Goal: Check status: Check status

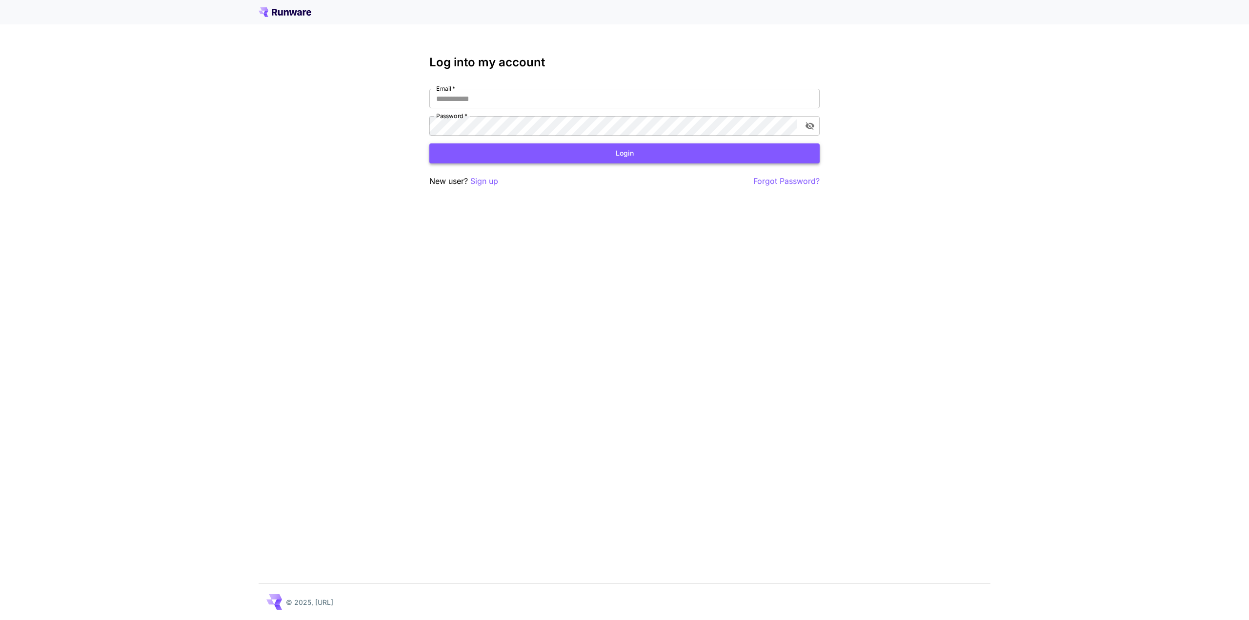
type input "**********"
click at [741, 146] on button "Login" at bounding box center [624, 153] width 390 height 20
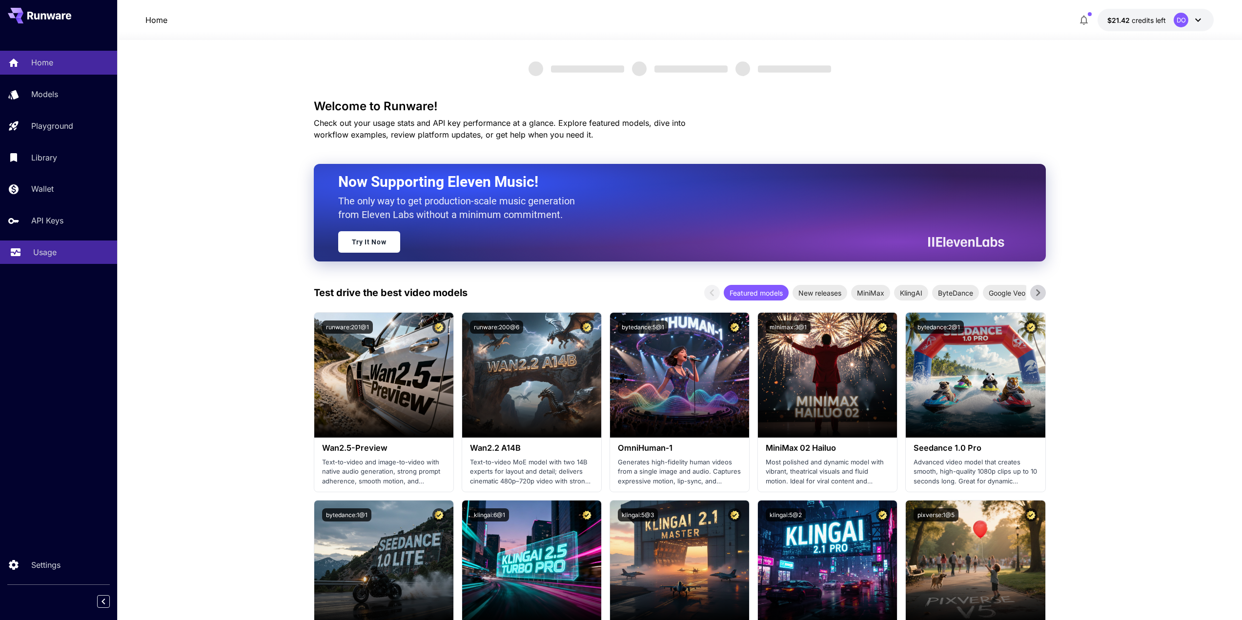
click at [58, 256] on div "Usage" at bounding box center [71, 252] width 76 height 12
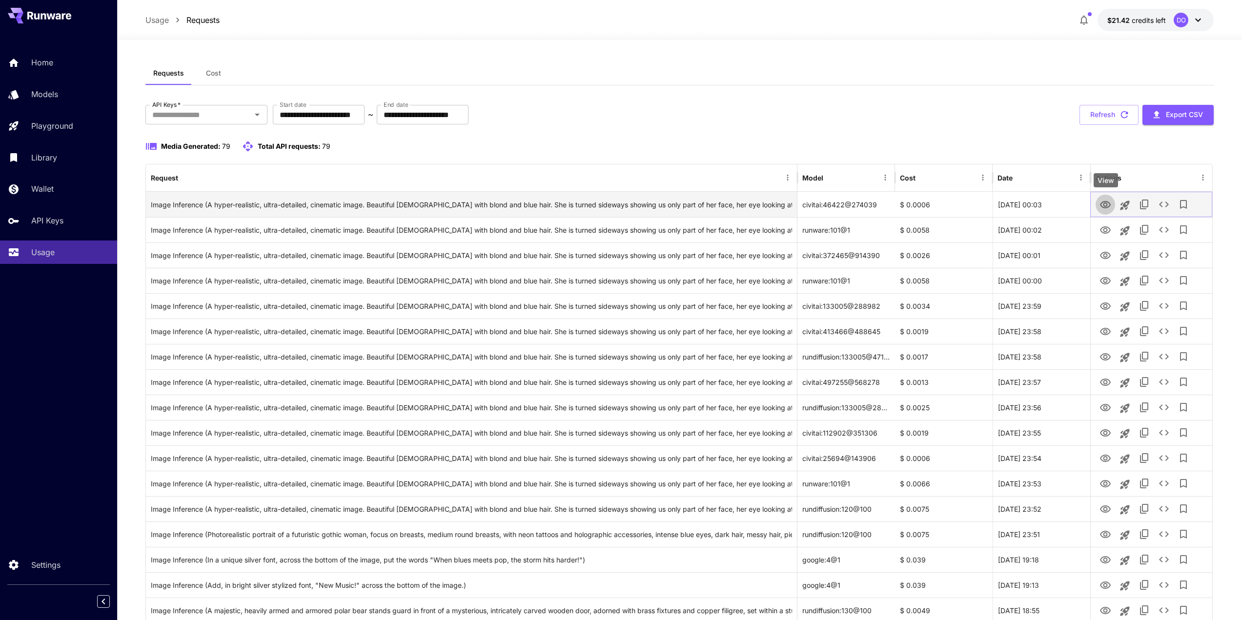
click at [1105, 203] on icon "View" at bounding box center [1105, 204] width 11 height 7
click at [1101, 203] on icon "View" at bounding box center [1105, 204] width 11 height 7
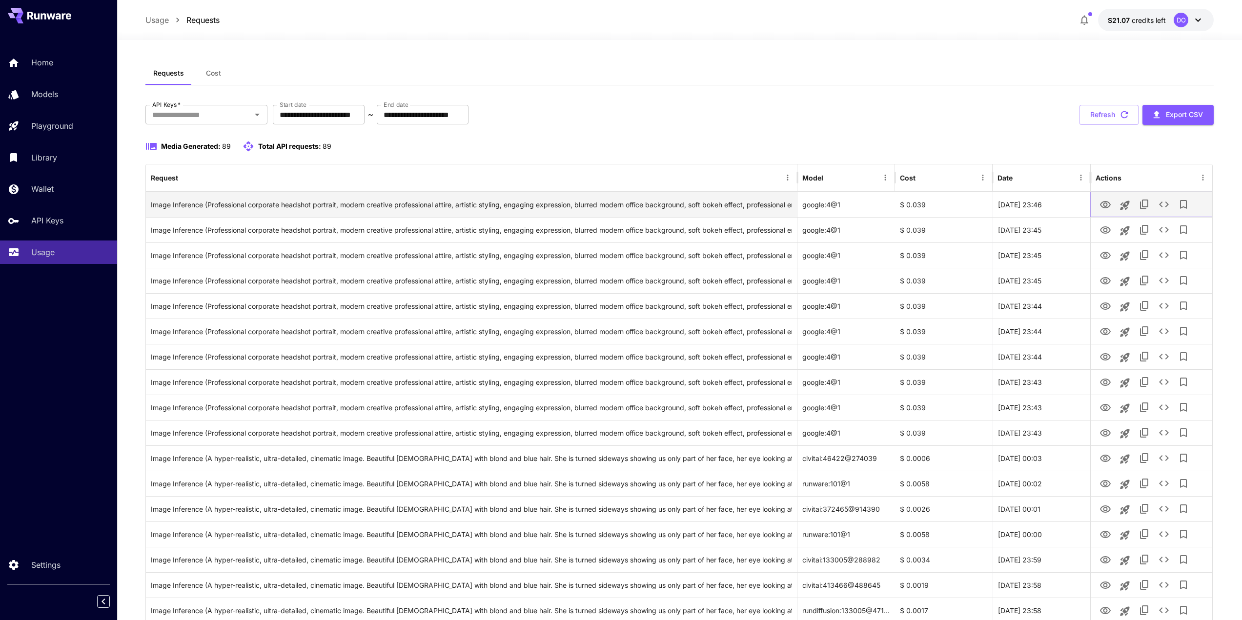
click at [1105, 205] on icon "View" at bounding box center [1105, 205] width 12 height 12
click at [1103, 204] on icon "View" at bounding box center [1105, 204] width 11 height 7
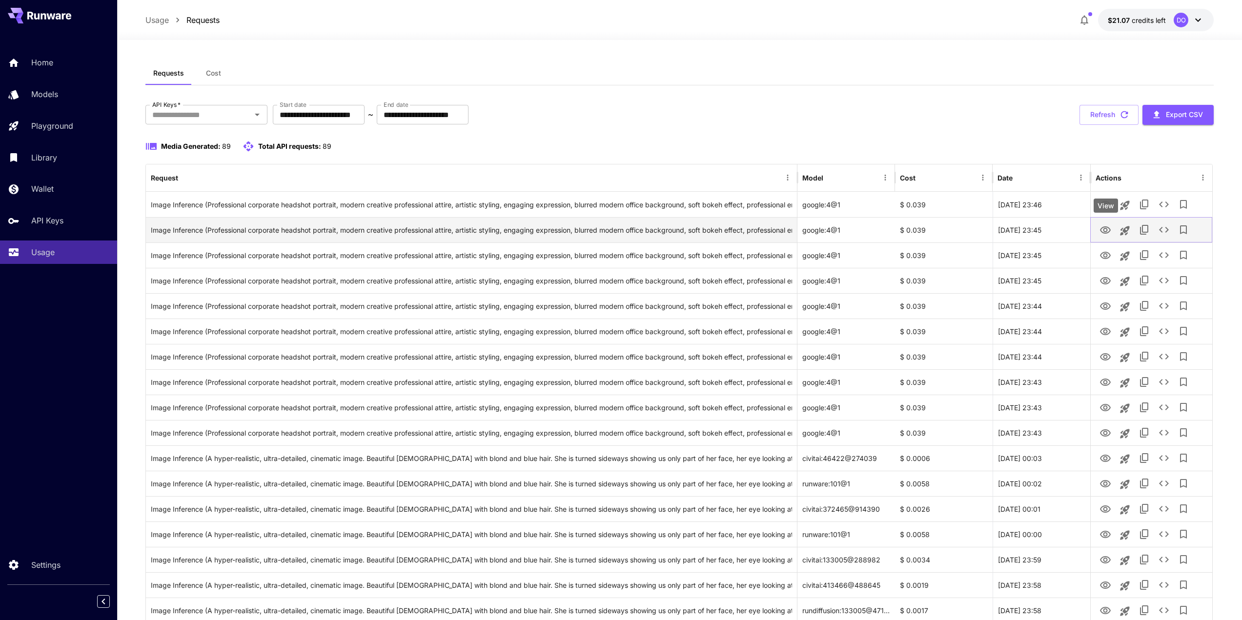
click at [1106, 226] on icon "View" at bounding box center [1105, 229] width 11 height 7
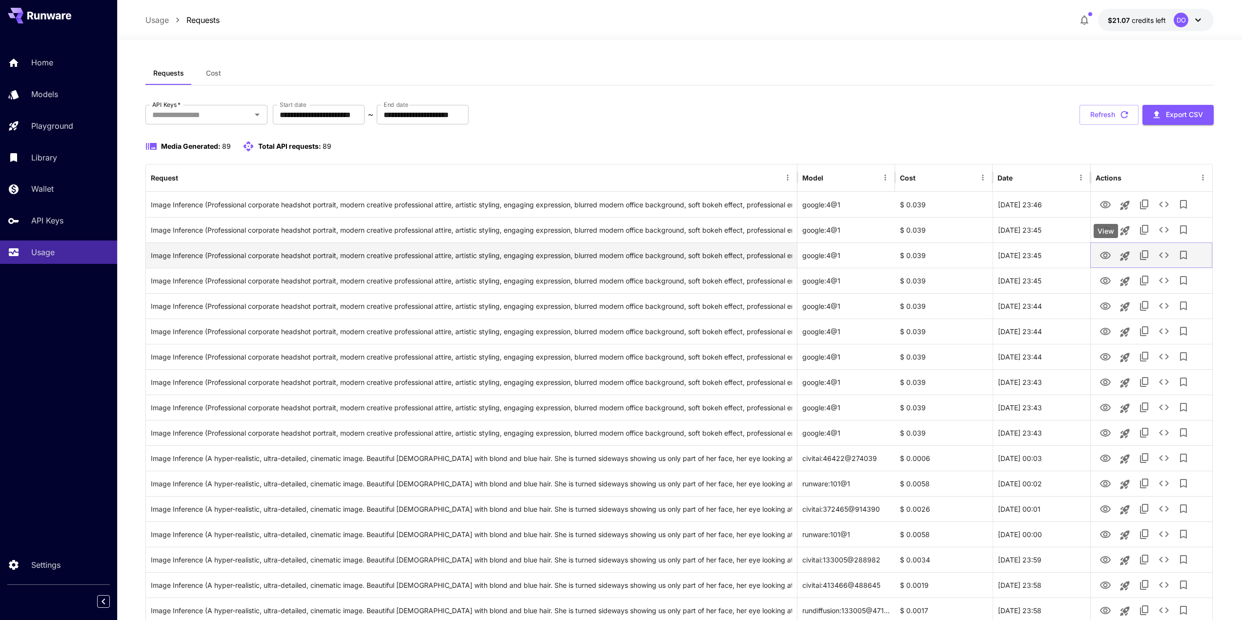
click at [1101, 255] on icon "View" at bounding box center [1105, 255] width 11 height 7
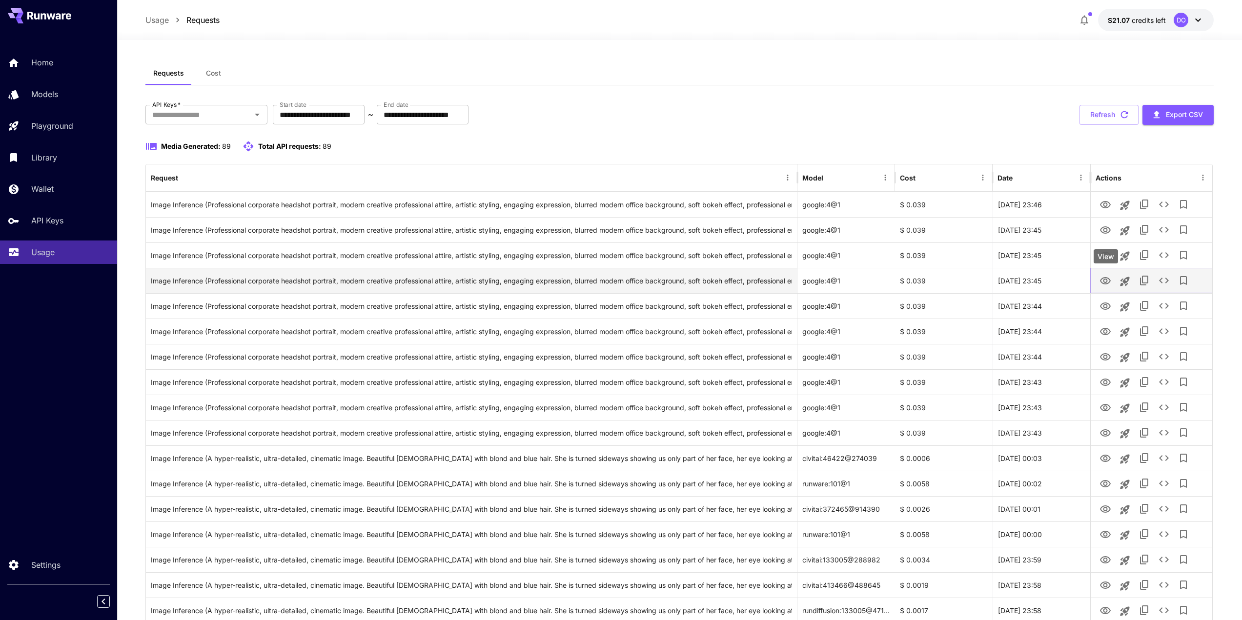
click at [1100, 282] on icon "View" at bounding box center [1105, 281] width 12 height 12
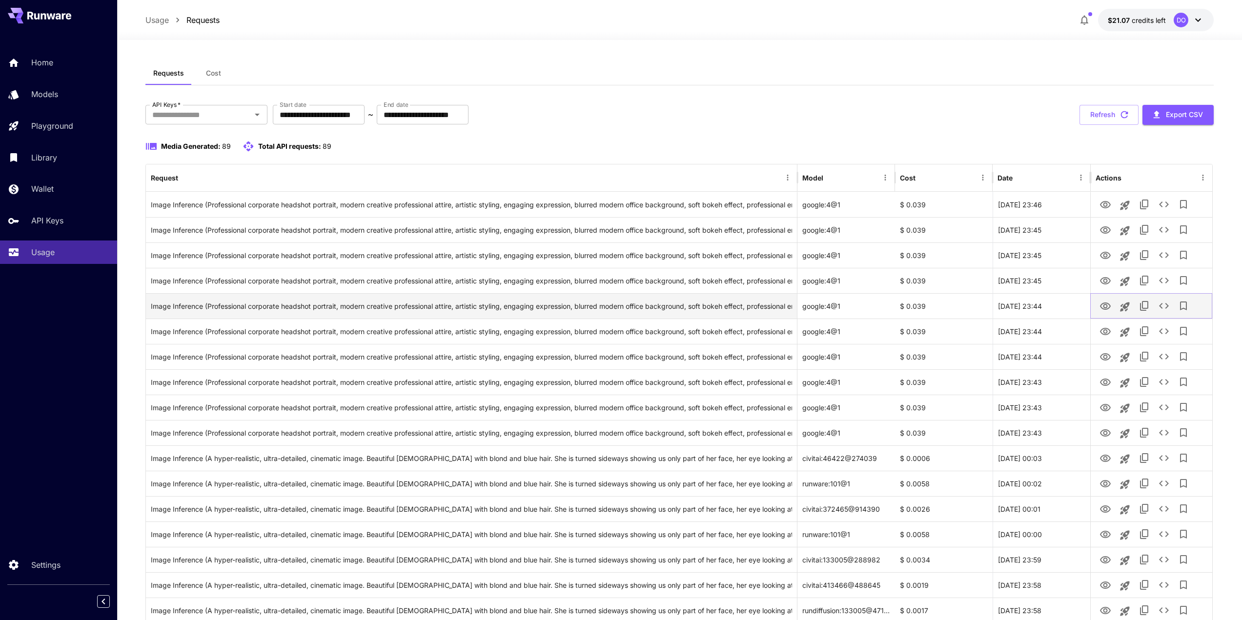
click at [1103, 307] on icon "View" at bounding box center [1105, 307] width 12 height 12
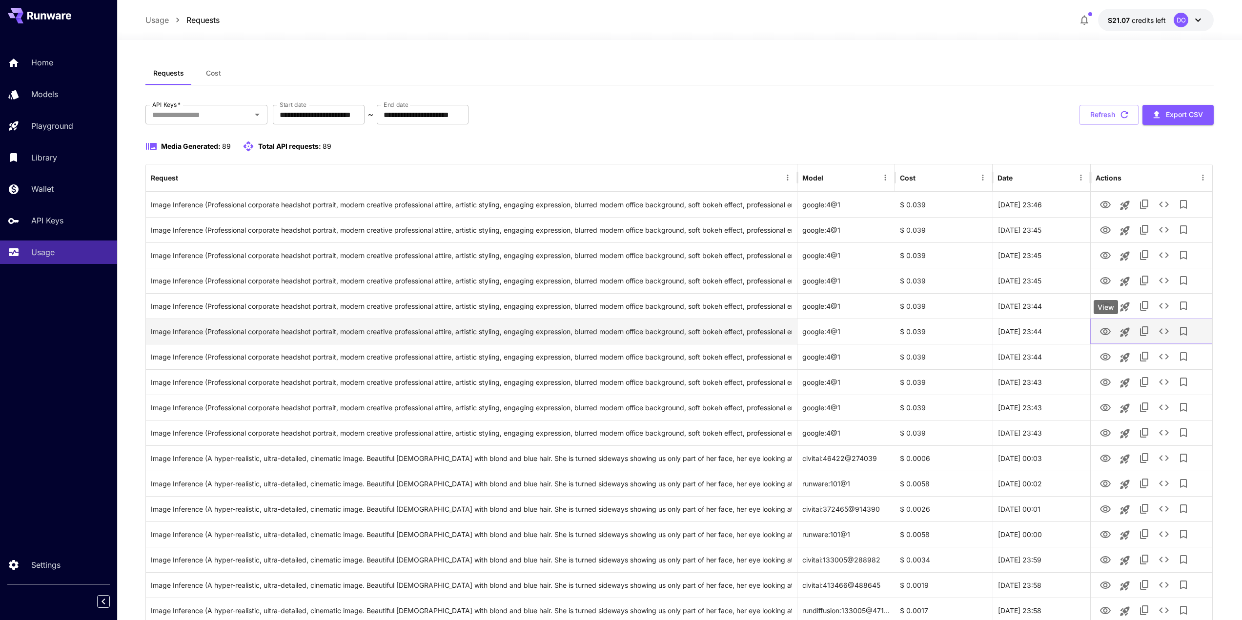
click at [1101, 332] on icon "View" at bounding box center [1105, 332] width 12 height 12
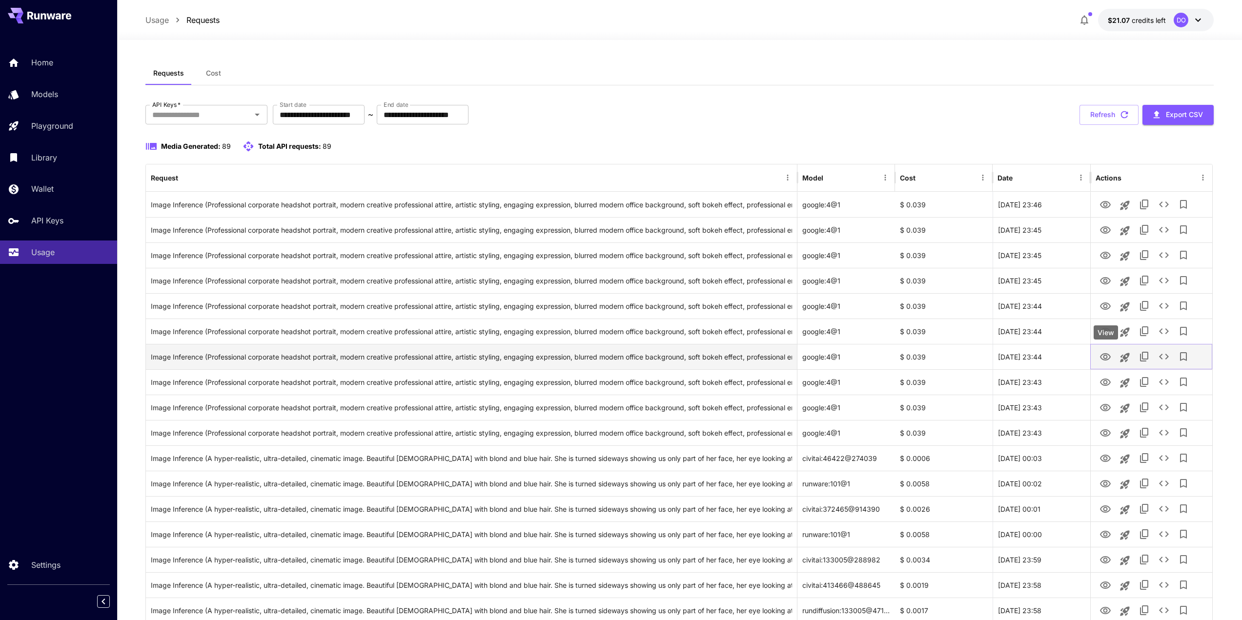
click at [1105, 362] on icon "View" at bounding box center [1105, 357] width 12 height 12
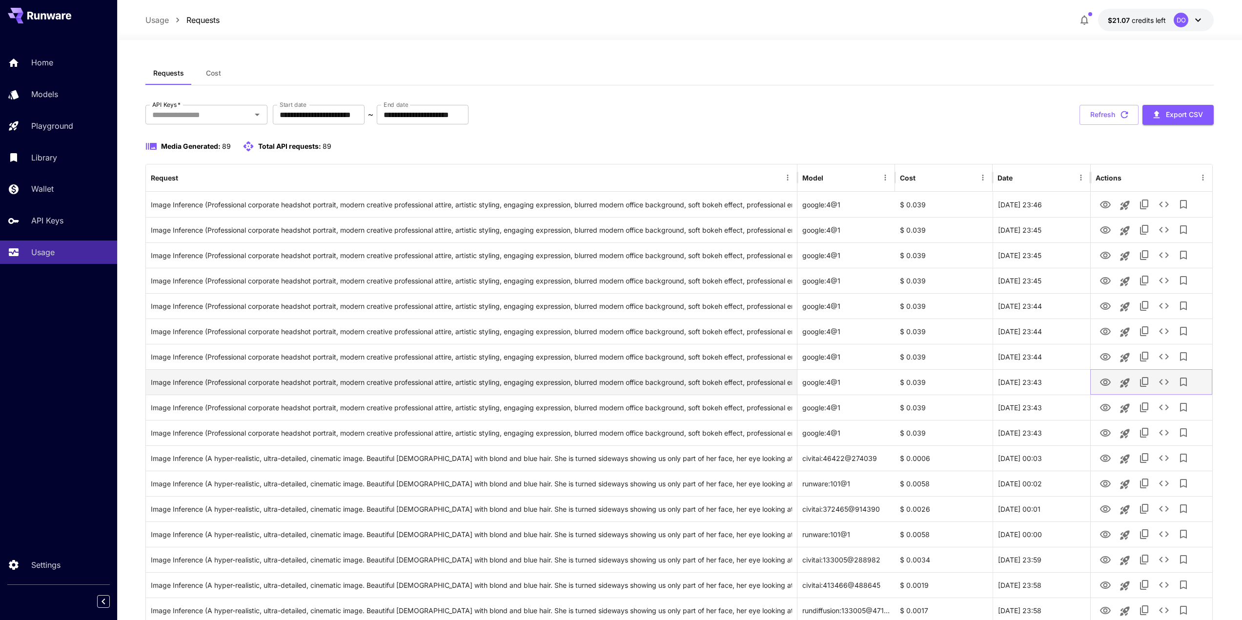
click at [1104, 381] on icon "View" at bounding box center [1105, 382] width 11 height 7
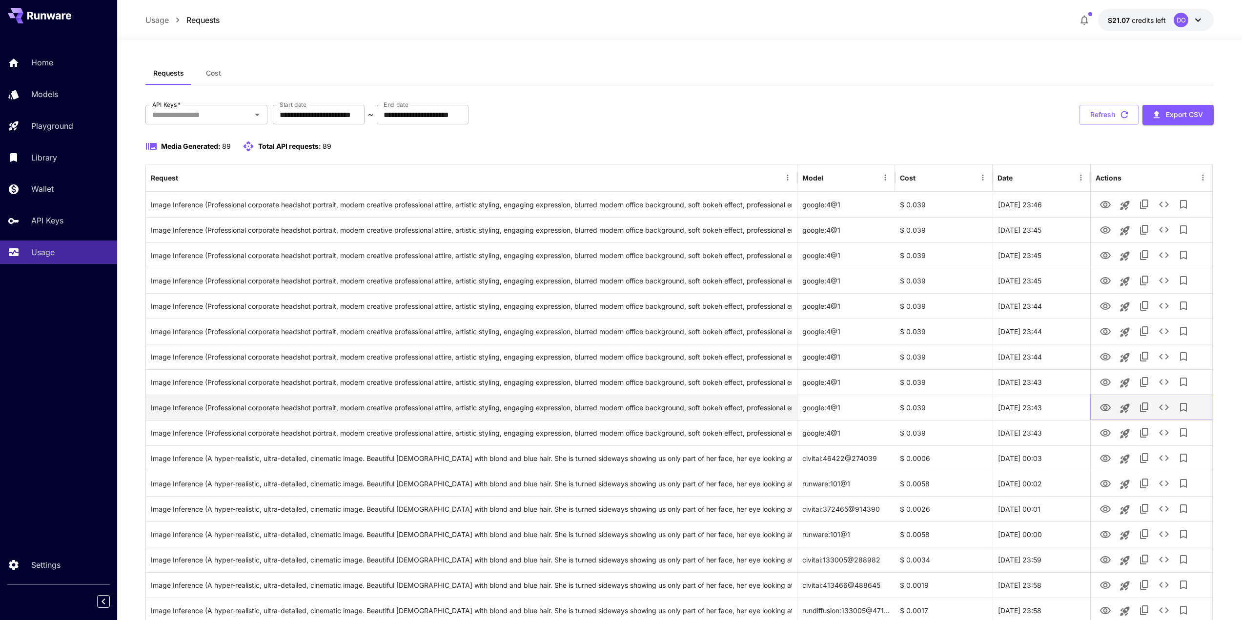
click at [1103, 409] on icon "View" at bounding box center [1105, 408] width 12 height 12
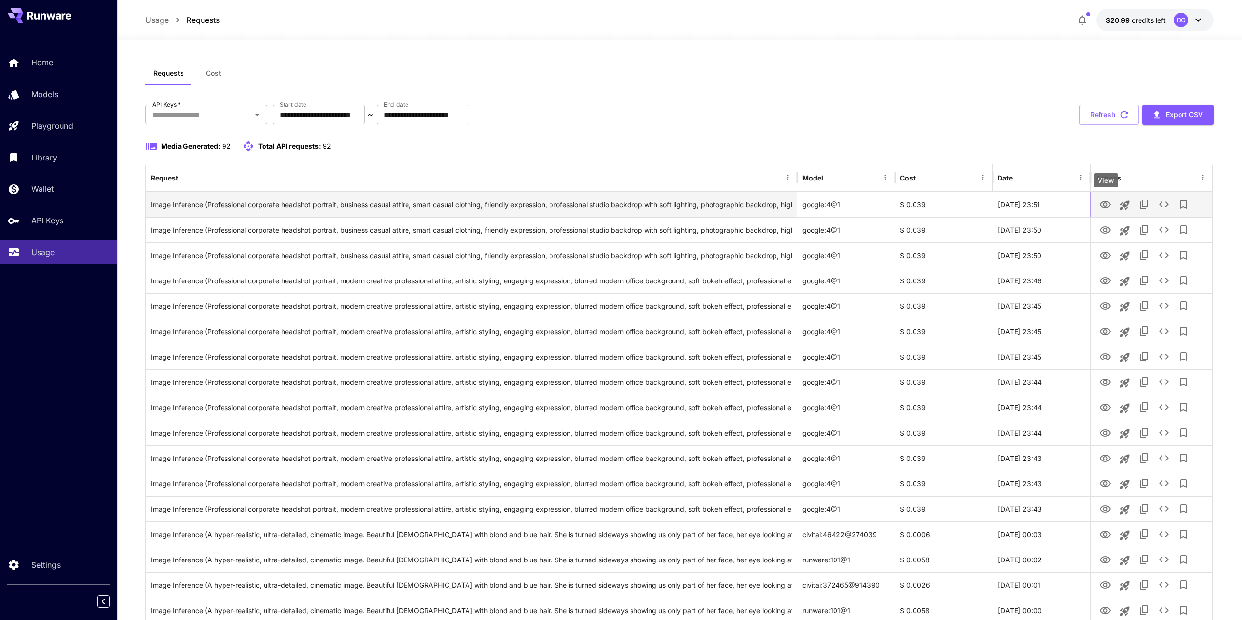
click at [1101, 203] on icon "View" at bounding box center [1105, 204] width 11 height 7
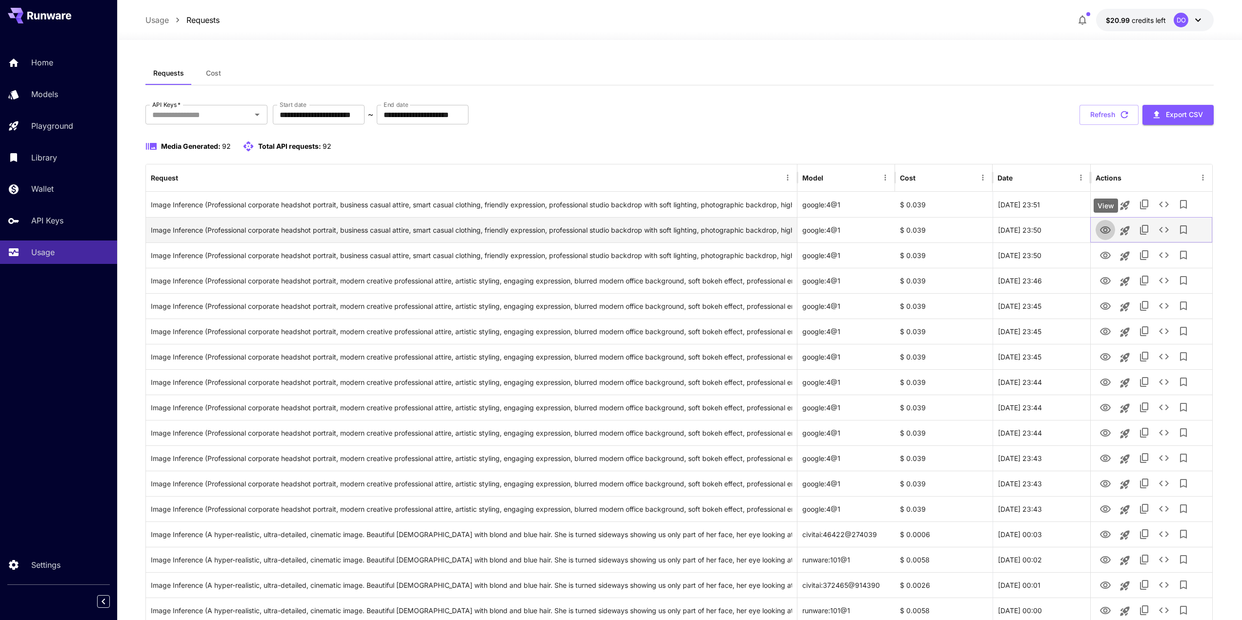
click at [1101, 228] on icon "View" at bounding box center [1105, 229] width 11 height 7
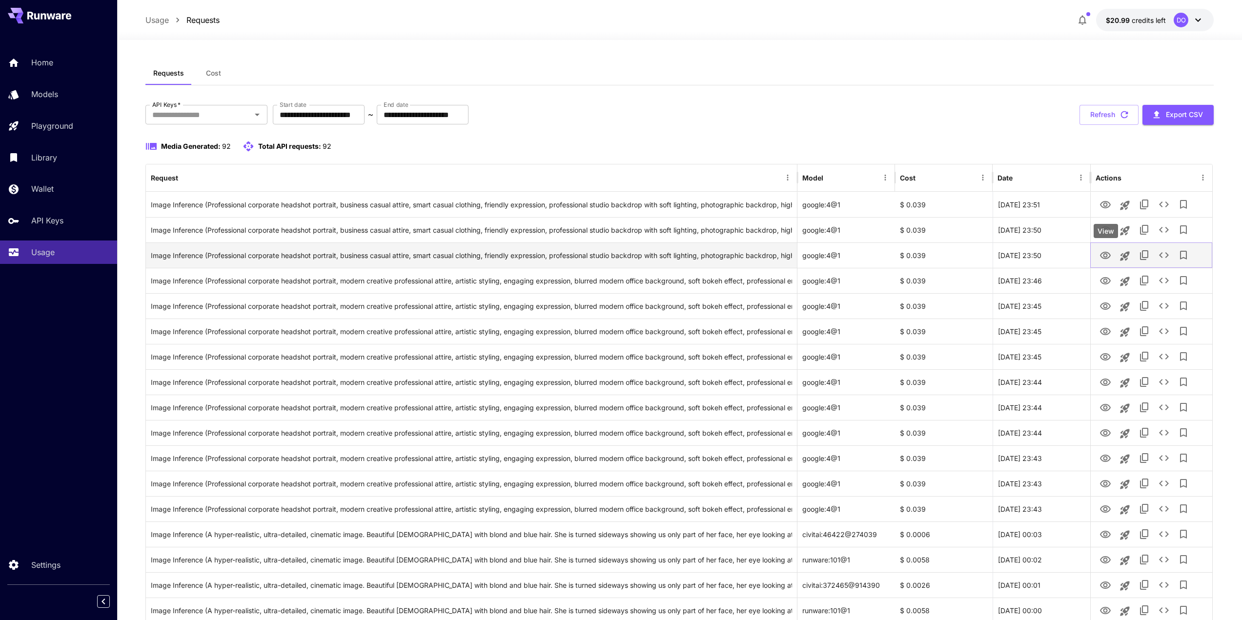
click at [1104, 255] on icon "View" at bounding box center [1105, 256] width 12 height 12
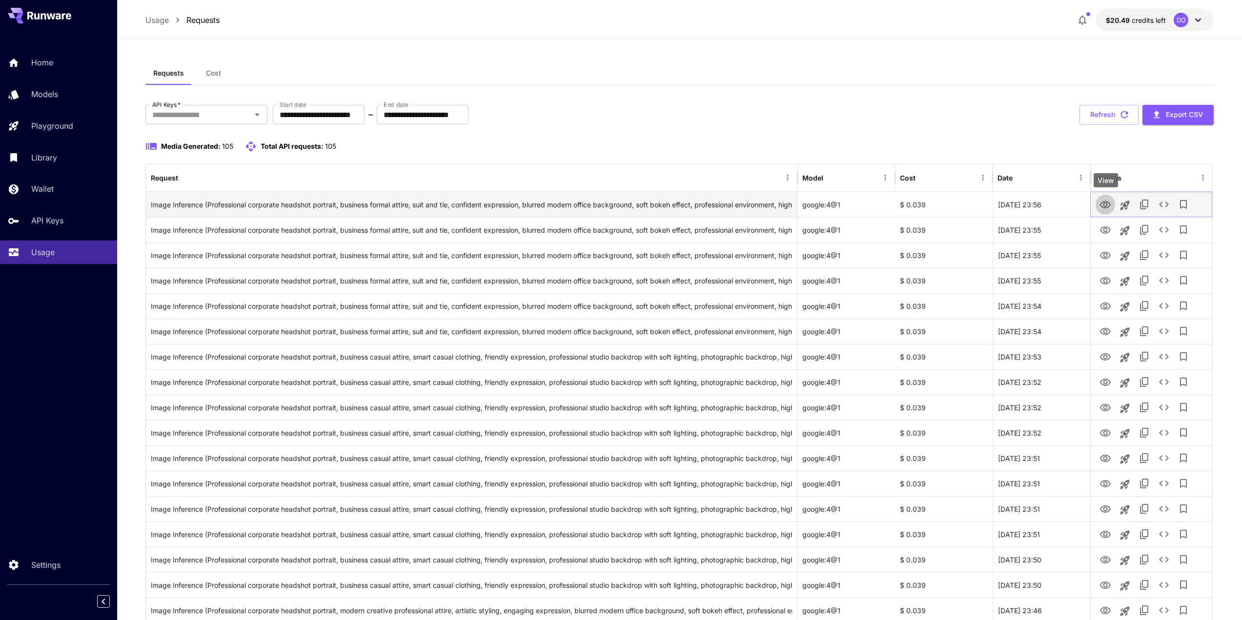
click at [1102, 203] on icon "View" at bounding box center [1105, 205] width 12 height 12
